Goal: Obtain resource: Download file/media

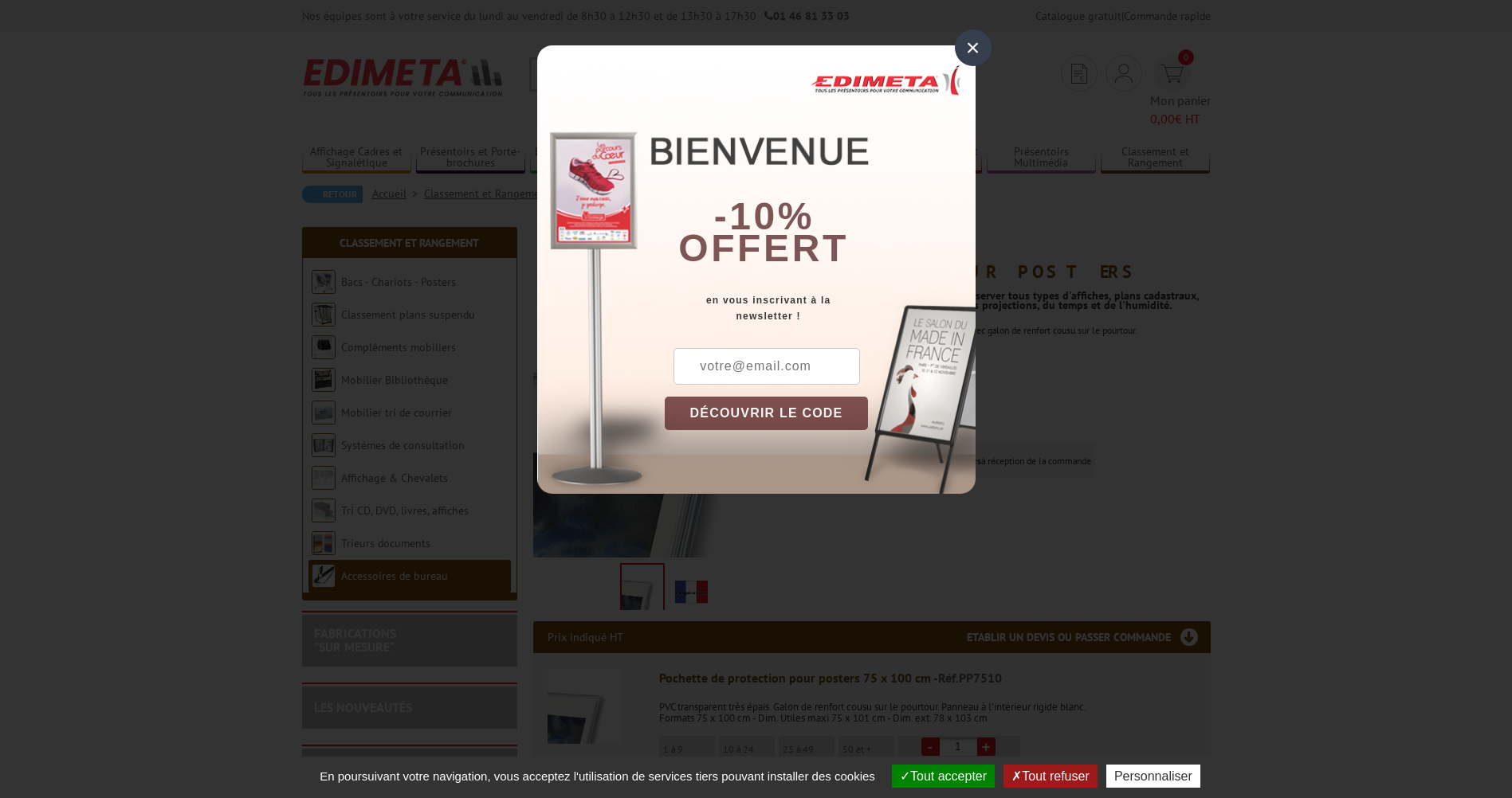
click at [968, 49] on div "×" at bounding box center [973, 48] width 37 height 37
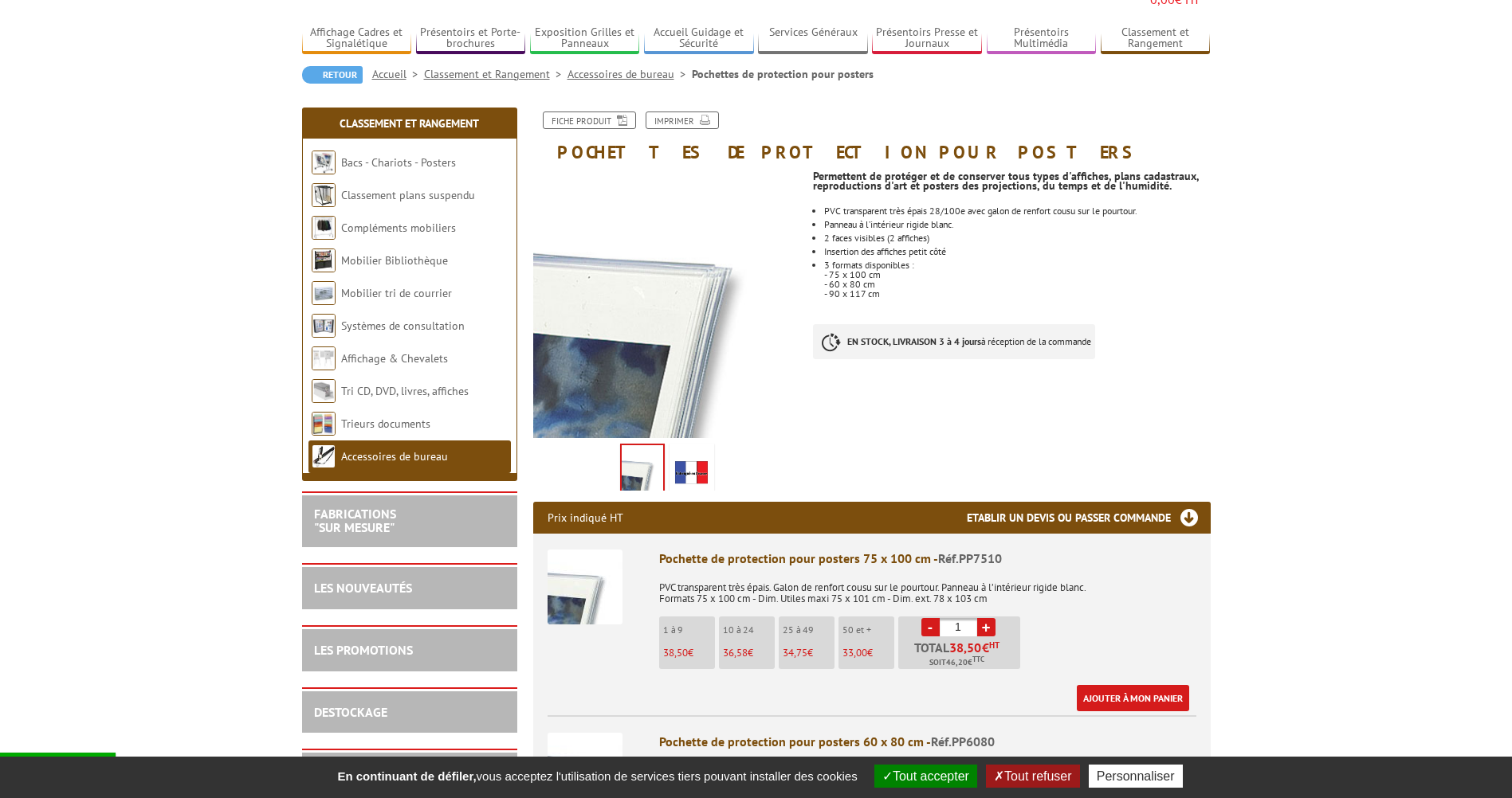
scroll to position [159, 0]
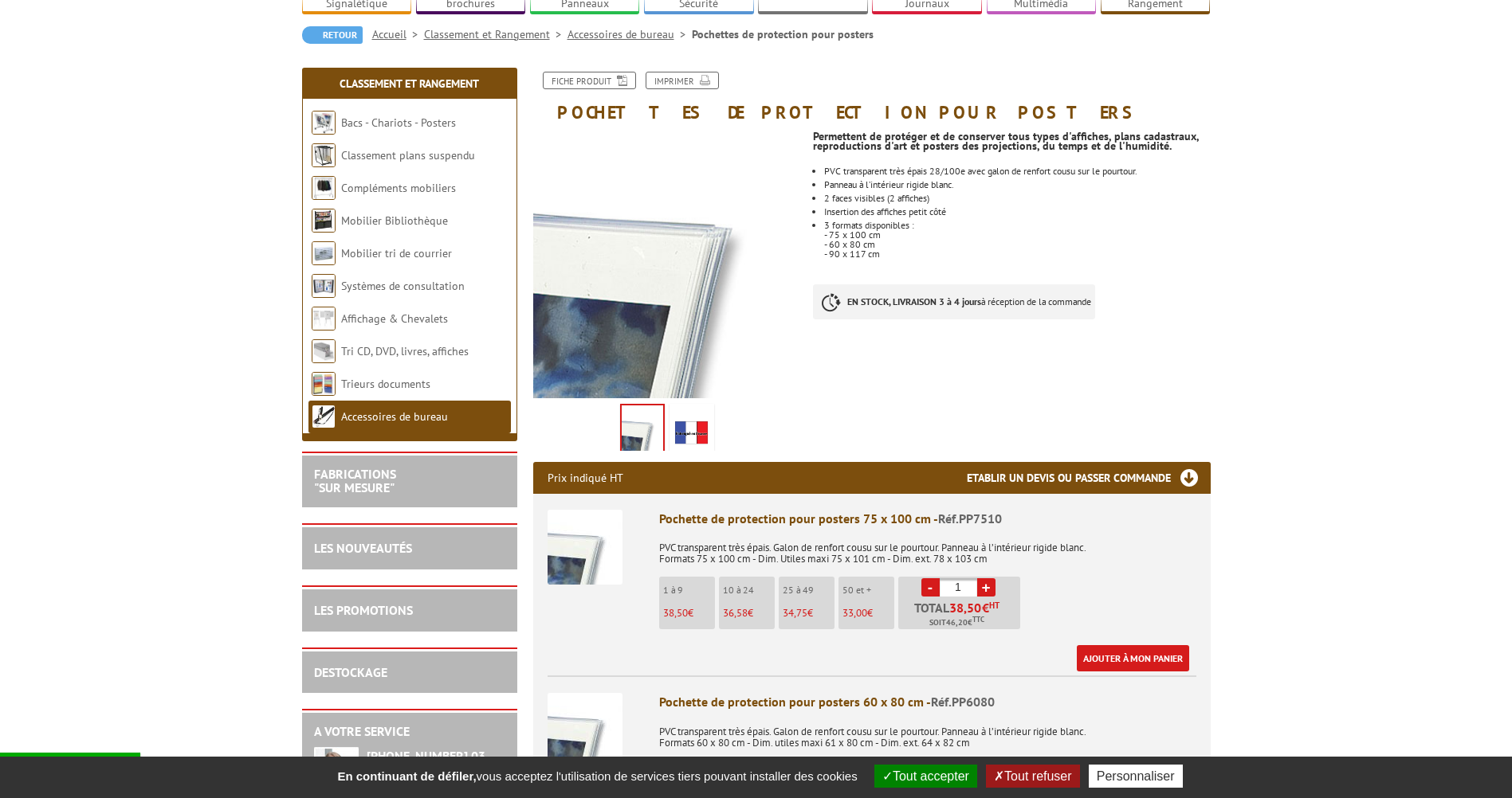
click at [688, 410] on img at bounding box center [692, 431] width 38 height 50
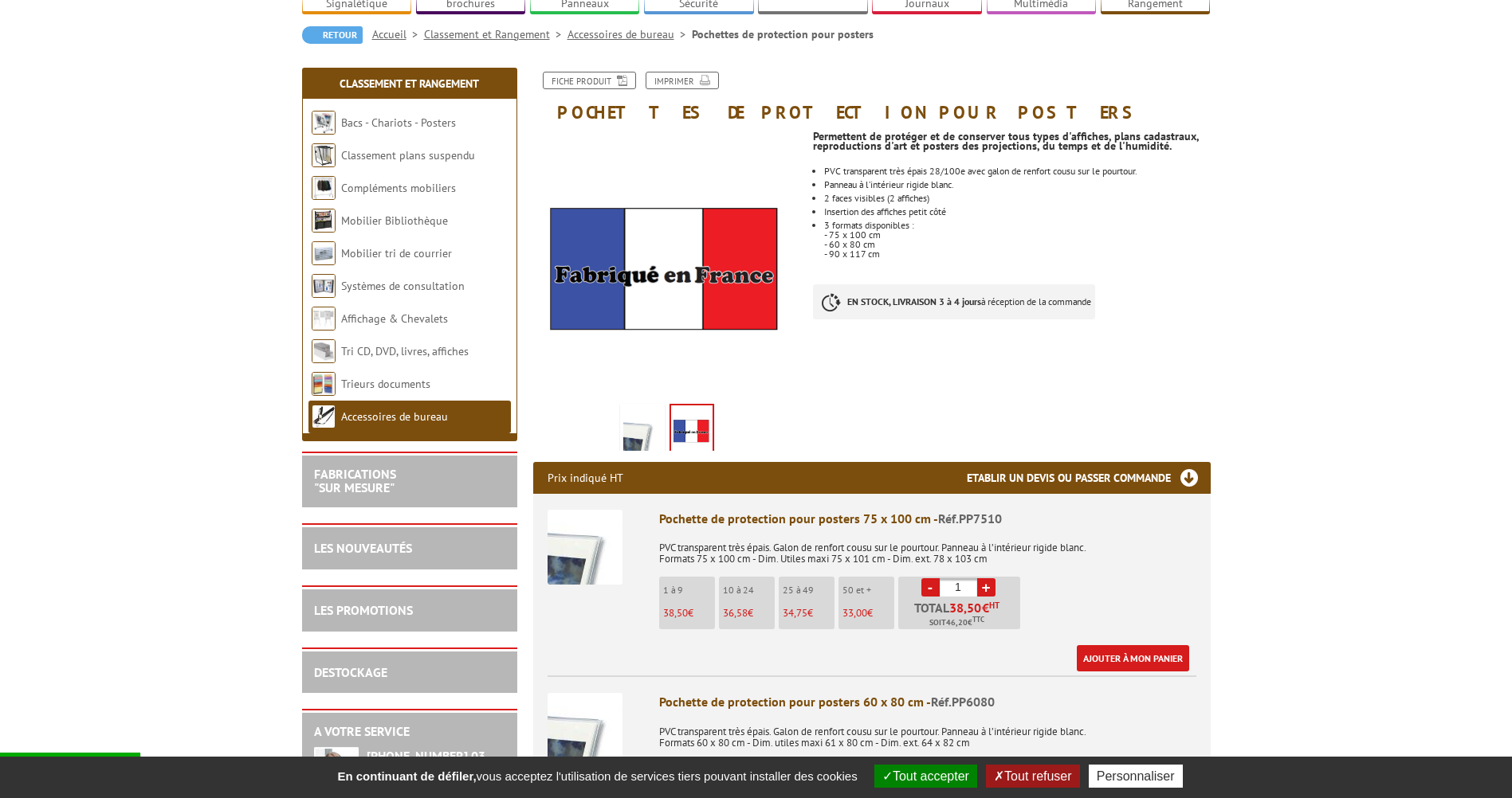
click at [635, 409] on img at bounding box center [642, 431] width 38 height 50
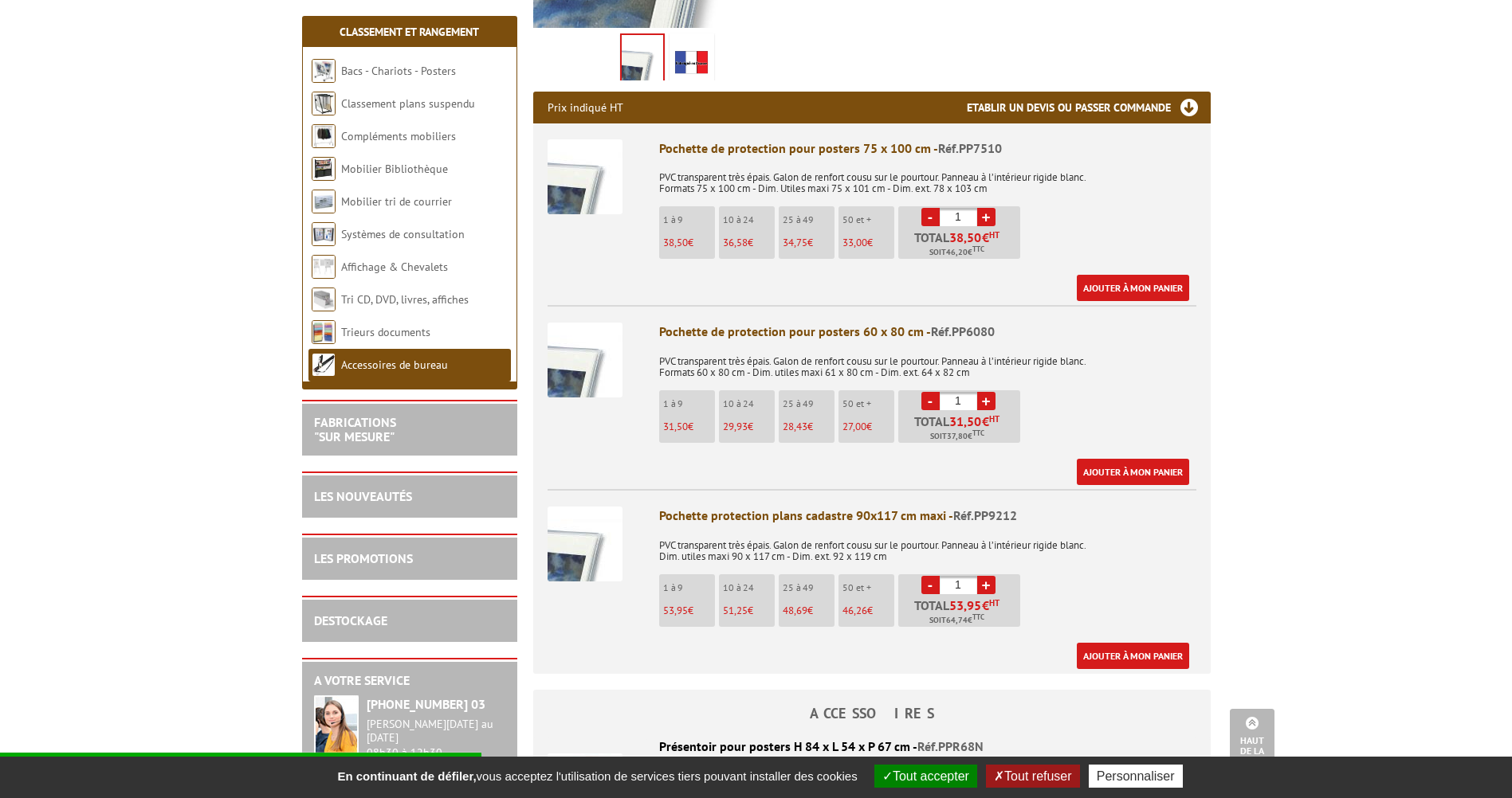
scroll to position [558, 0]
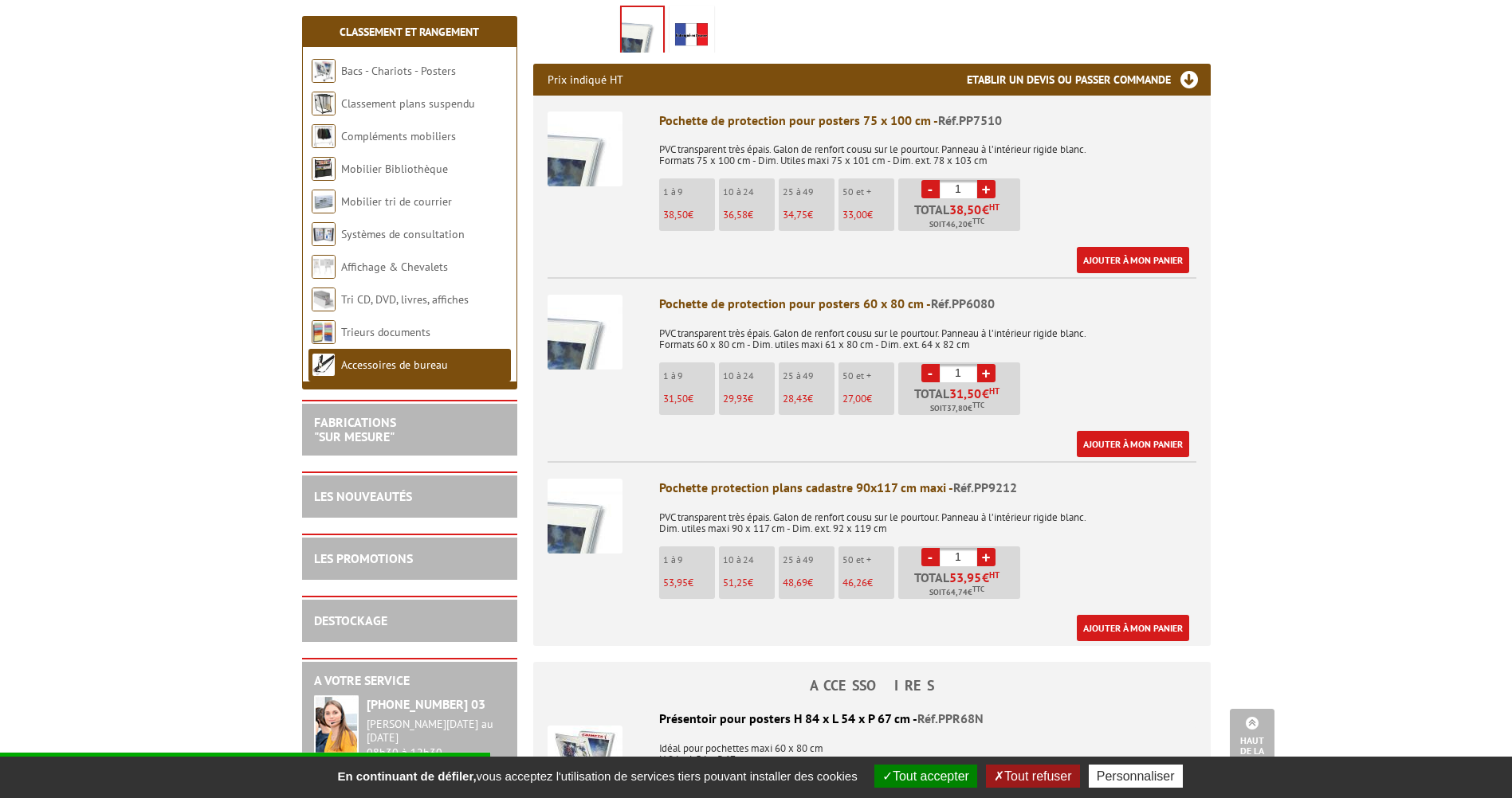
click at [985, 364] on link "+" at bounding box center [986, 373] width 18 height 18
type input "5"
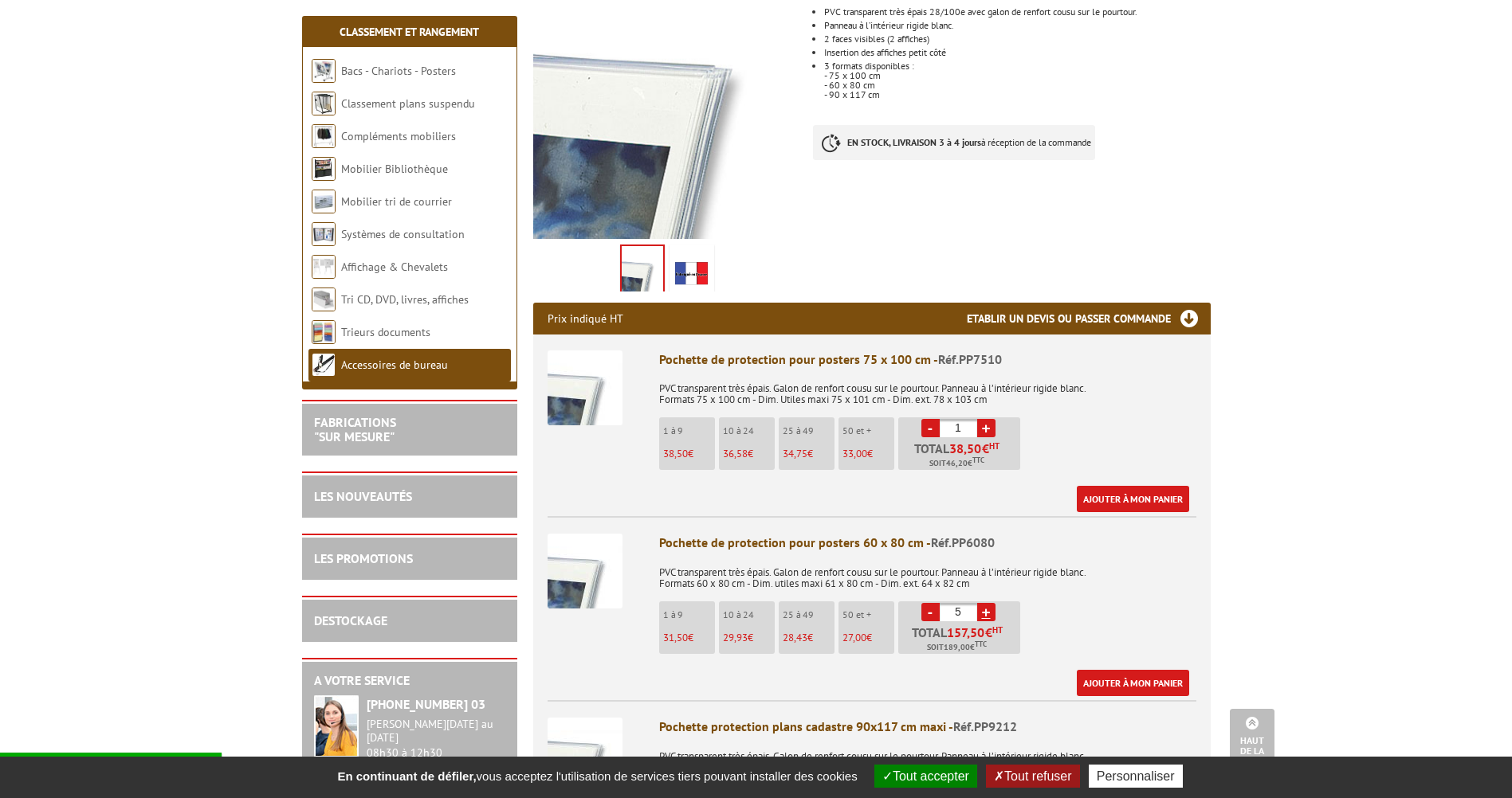
scroll to position [79, 0]
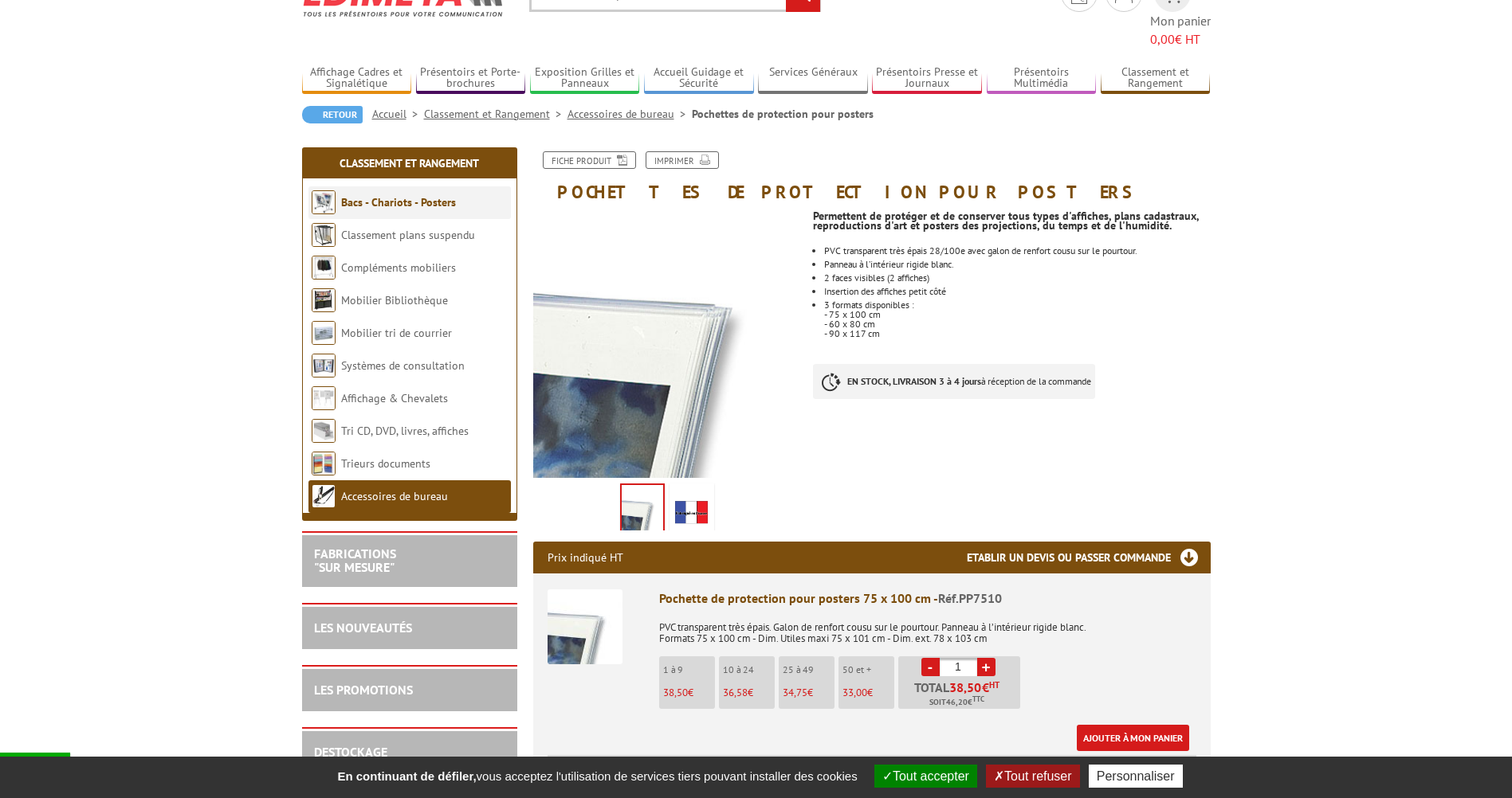
click at [413, 195] on link "Bacs - Chariots - Posters" at bounding box center [398, 202] width 115 height 14
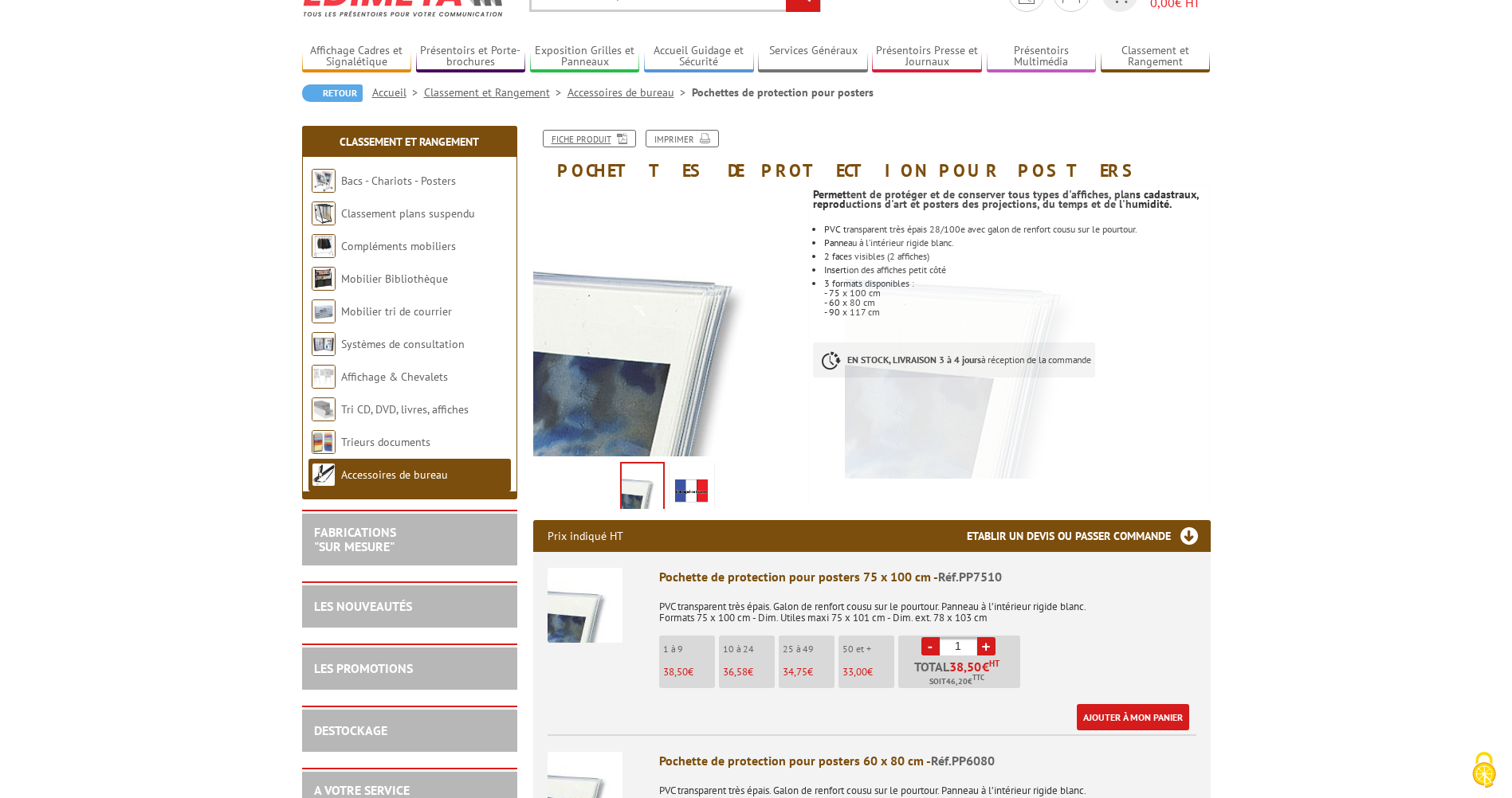
click at [620, 138] on icon at bounding box center [619, 138] width 16 height 14
